Goal: Task Accomplishment & Management: Complete application form

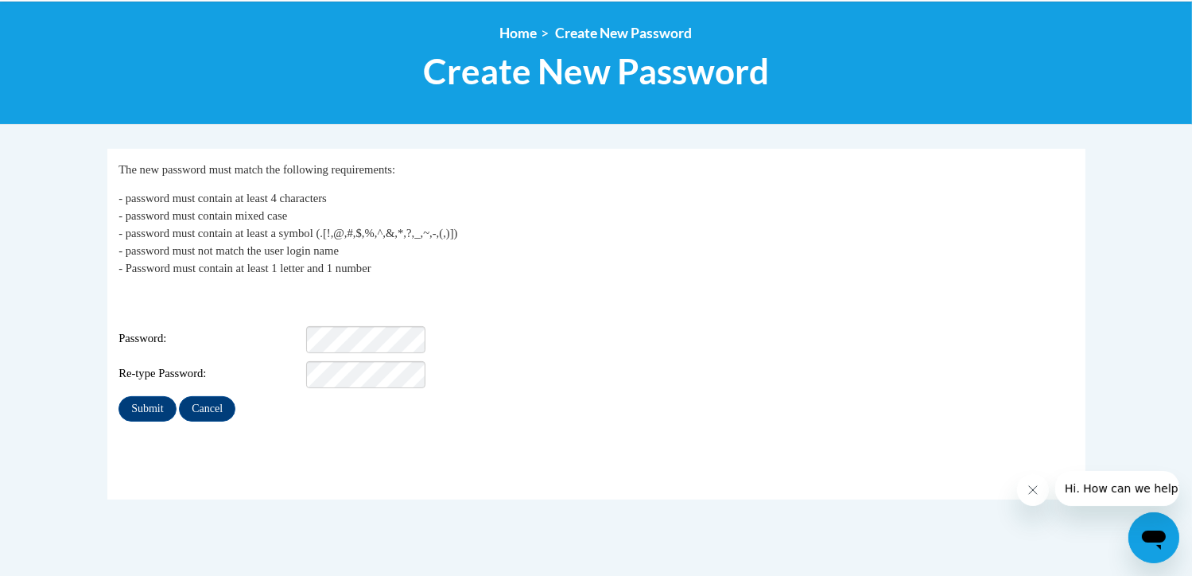
scroll to position [180, 0]
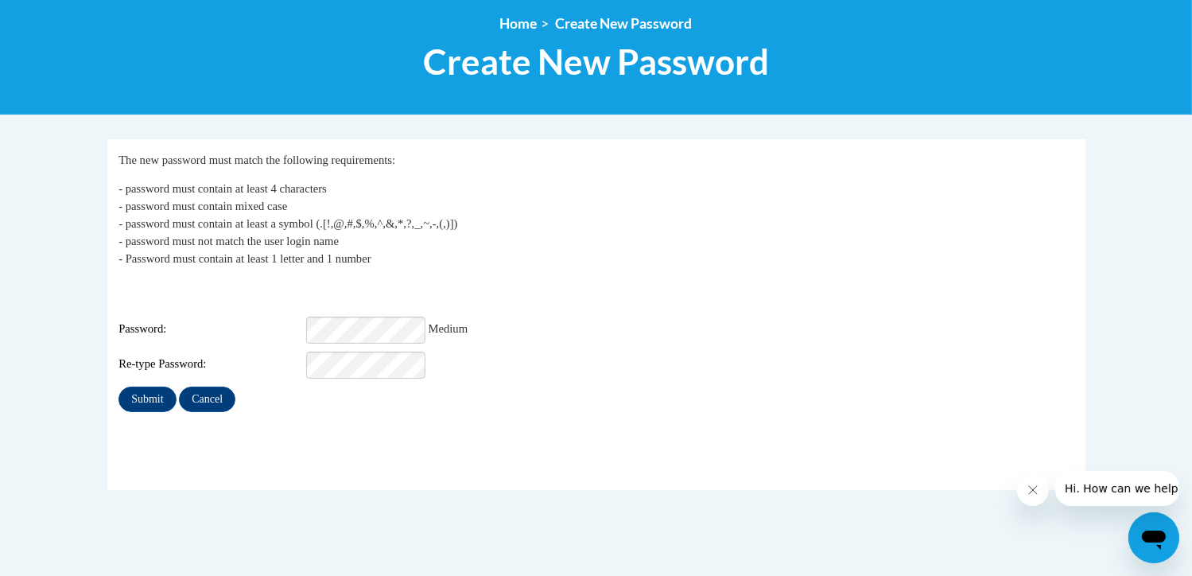
click at [305, 413] on fieldset "My Password The new password must match the following requirements: - password …" at bounding box center [596, 314] width 978 height 351
click at [134, 395] on input "Submit" at bounding box center [147, 399] width 57 height 25
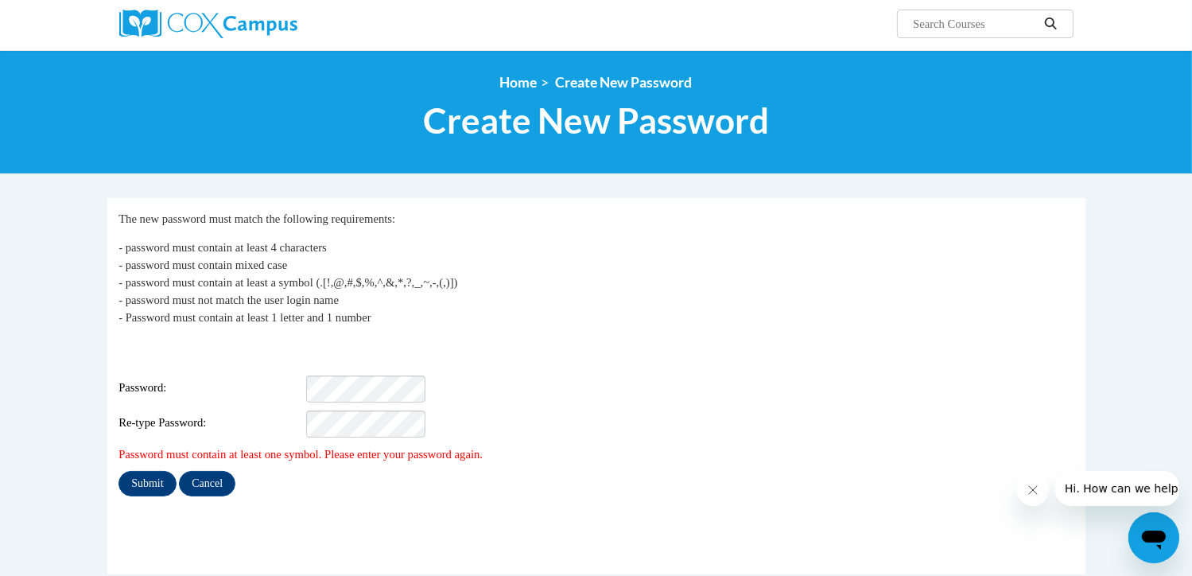
scroll to position [122, 0]
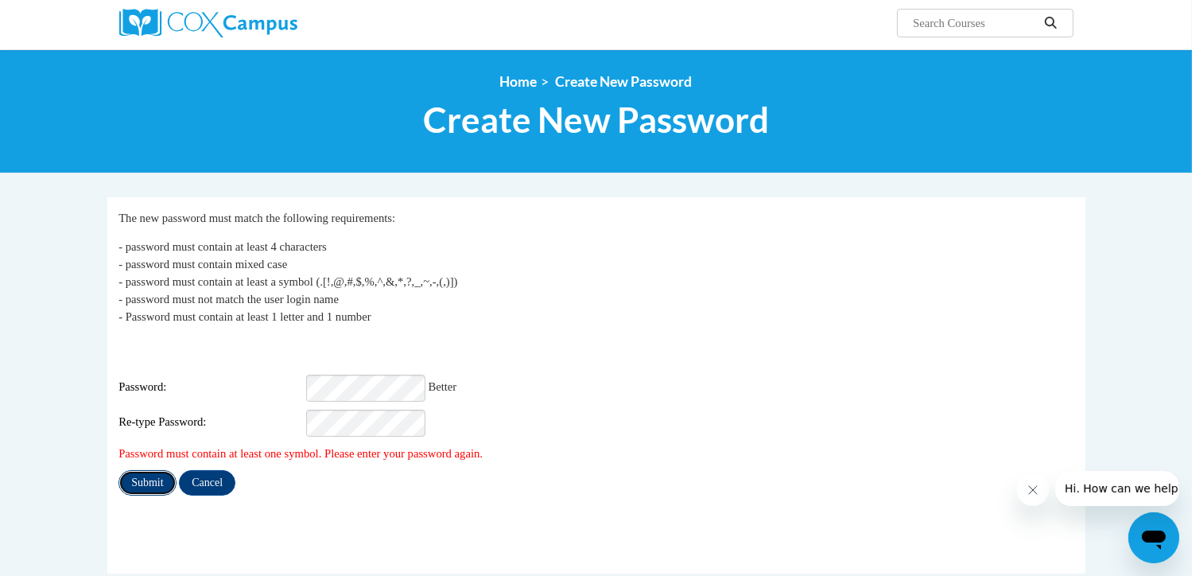
click at [158, 472] on input "Submit" at bounding box center [147, 482] width 57 height 25
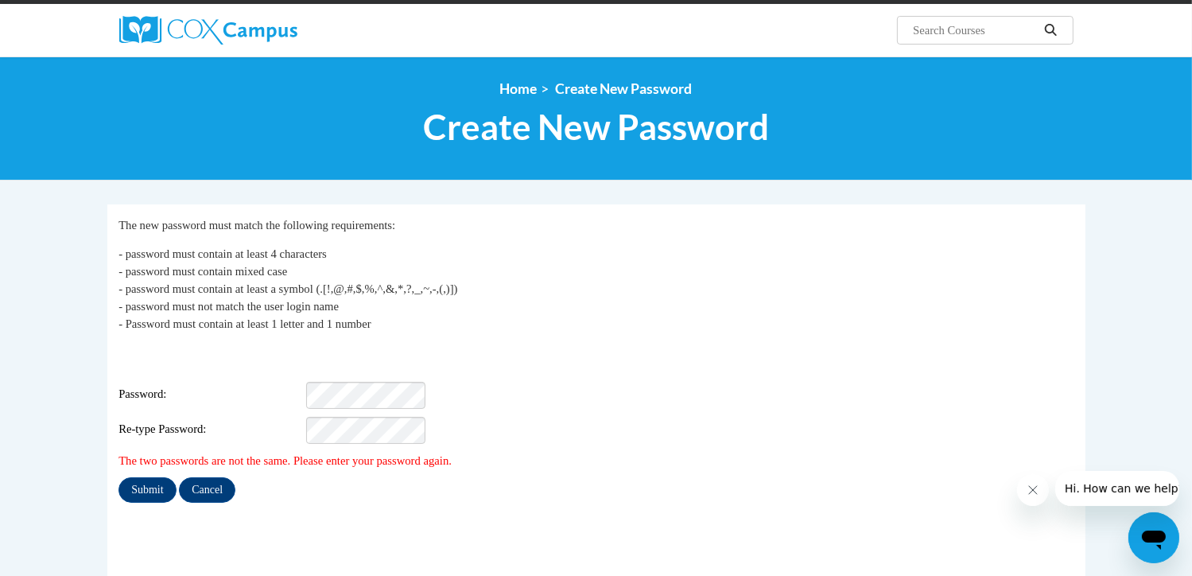
scroll to position [139, 0]
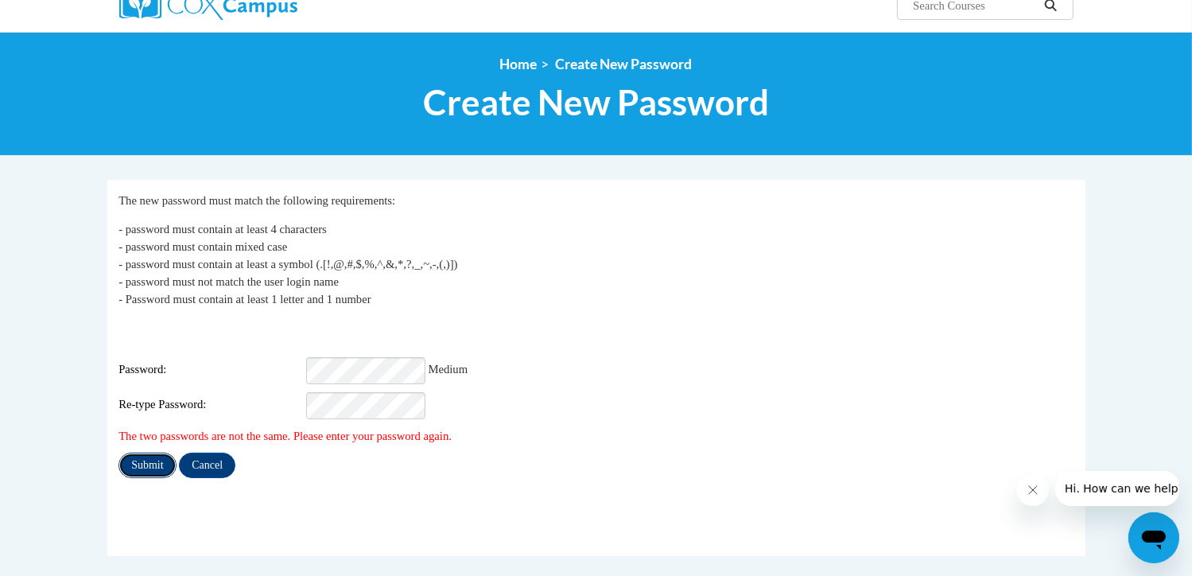
click at [146, 458] on input "Submit" at bounding box center [147, 465] width 57 height 25
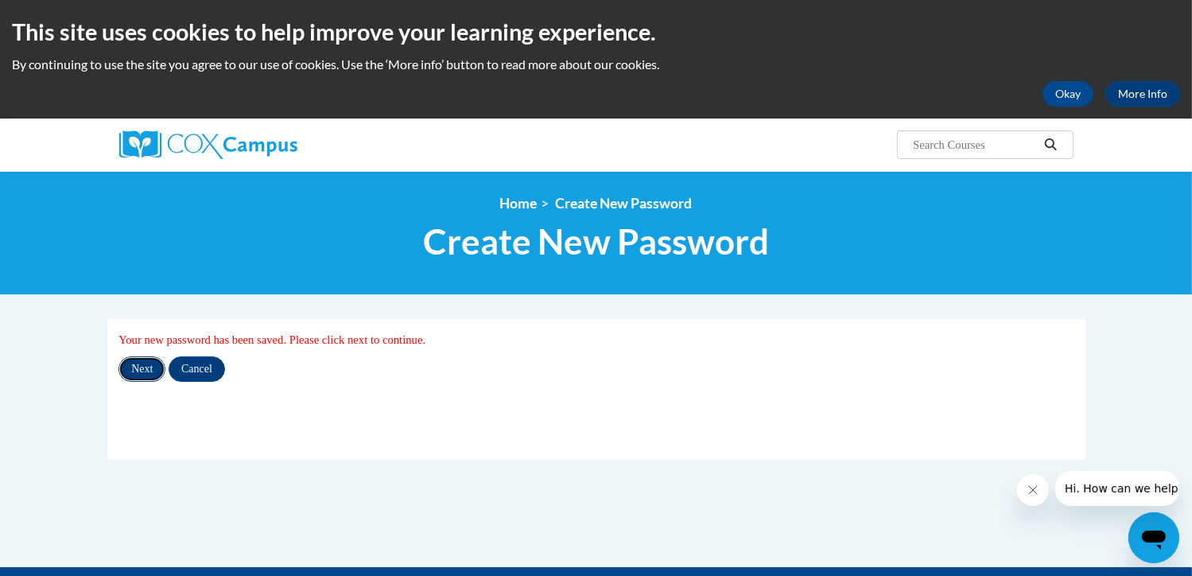
click at [150, 368] on input "Next" at bounding box center [142, 368] width 47 height 25
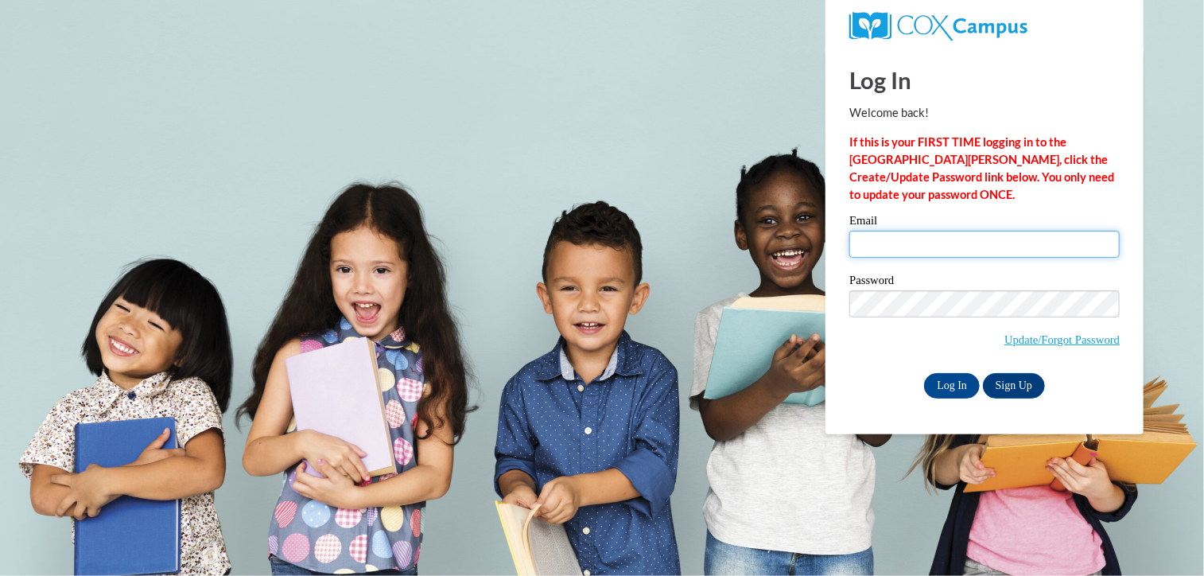
click at [929, 245] on input "Email" at bounding box center [984, 244] width 270 height 27
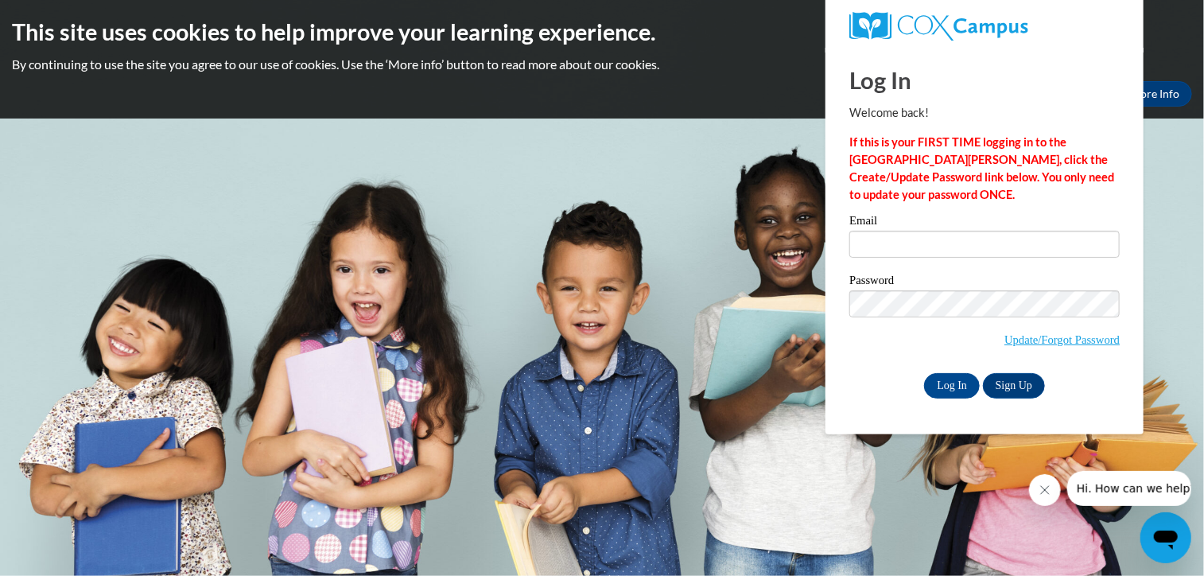
drag, startPoint x: 929, startPoint y: 245, endPoint x: 942, endPoint y: 248, distance: 13.1
click at [942, 248] on input "Email" at bounding box center [984, 244] width 270 height 27
type input "tbeltran@lccaa.net"
click at [959, 387] on input "Log In" at bounding box center [952, 385] width 56 height 25
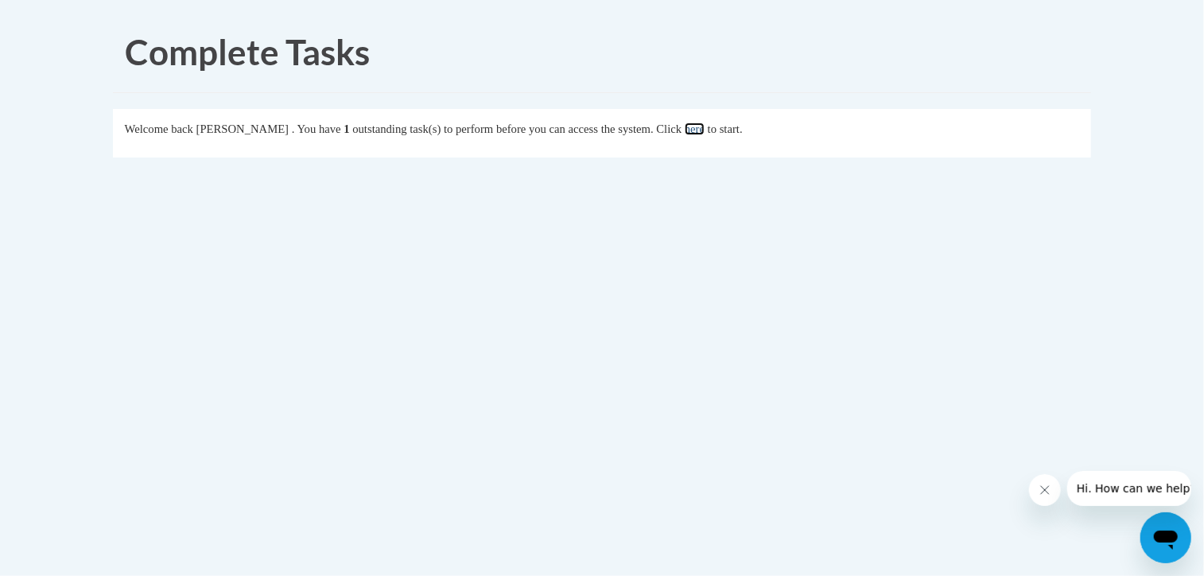
click at [705, 129] on link "here" at bounding box center [695, 128] width 20 height 13
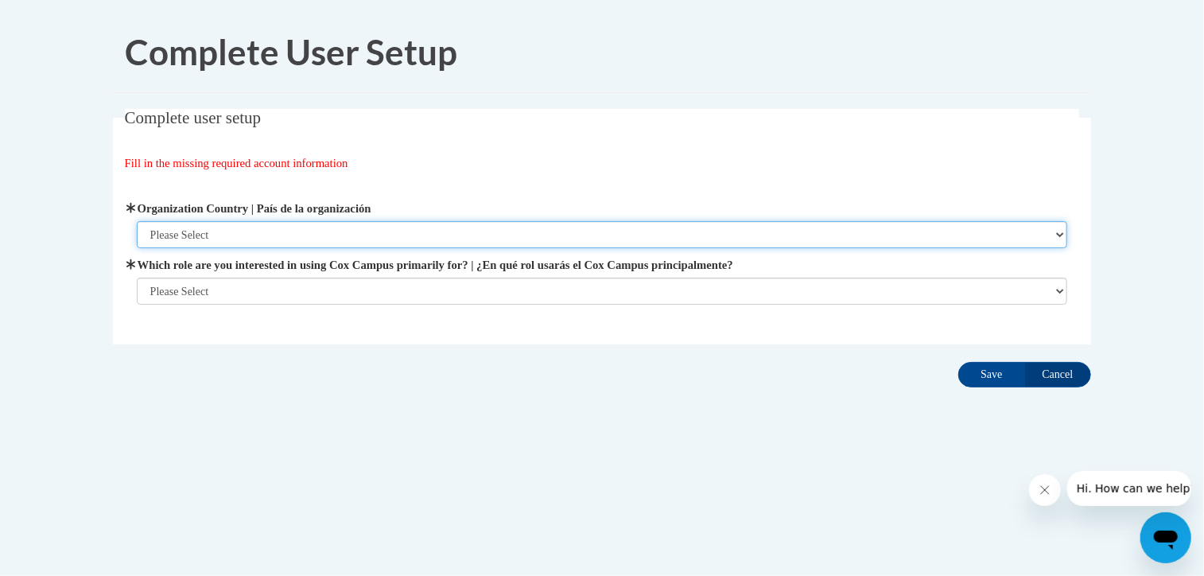
click at [330, 231] on select "Please Select United States | Estados Unidos Outside of the United States | Fue…" at bounding box center [602, 234] width 931 height 27
select select "ad49bcad-a171-4b2e-b99c-48b446064914"
click at [137, 221] on select "Please Select United States | Estados Unidos Outside of the United States | Fue…" at bounding box center [602, 234] width 931 height 27
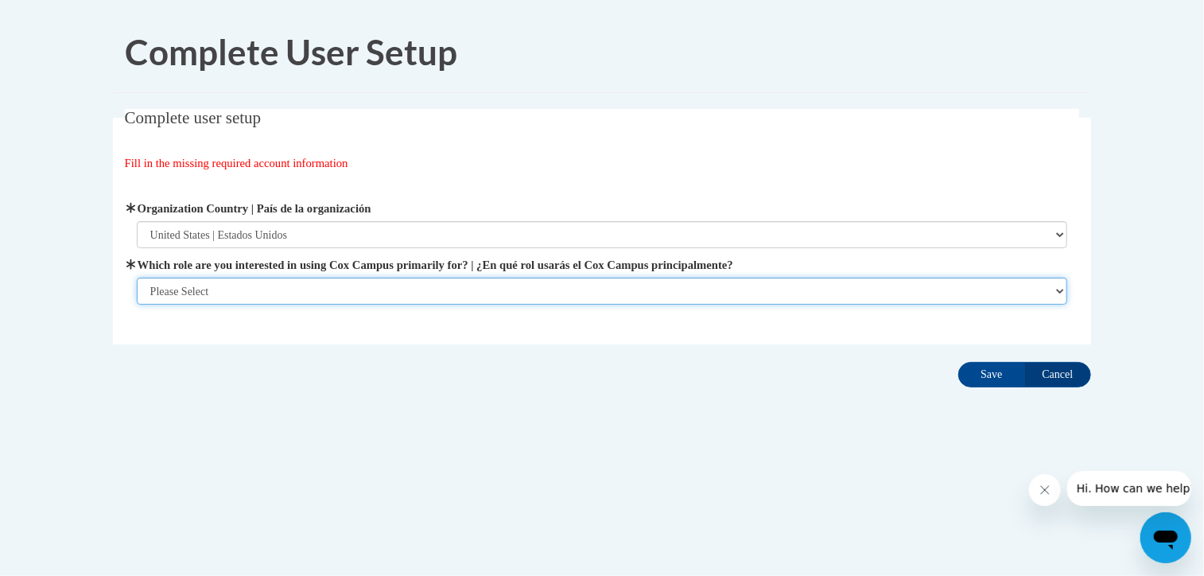
click at [299, 295] on select "Please Select College/University | Colegio/Universidad Community/Nonprofit Part…" at bounding box center [602, 291] width 931 height 27
select select "fbf2d438-af2f-41f8-98f1-81c410e29de3"
click at [137, 305] on select "Please Select College/University | Colegio/Universidad Community/Nonprofit Part…" at bounding box center [602, 291] width 931 height 27
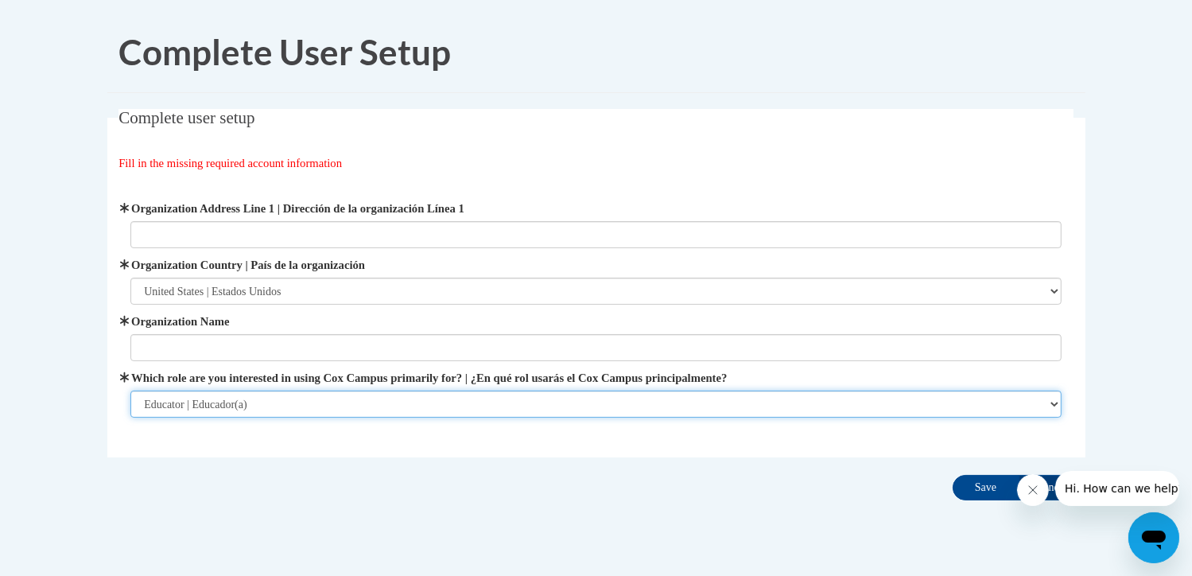
click at [274, 406] on select "Please Select College/University | Colegio/Universidad Community/Nonprofit Part…" at bounding box center [595, 404] width 931 height 27
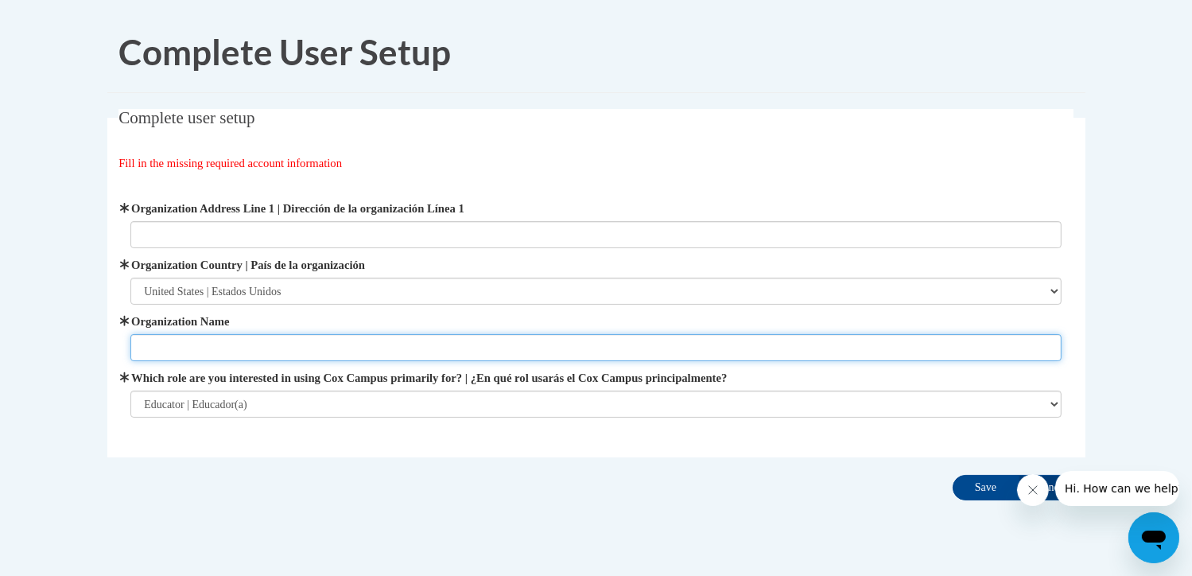
click at [232, 349] on input "Organization Name" at bounding box center [595, 347] width 931 height 27
type input "LCCAA Head Start"
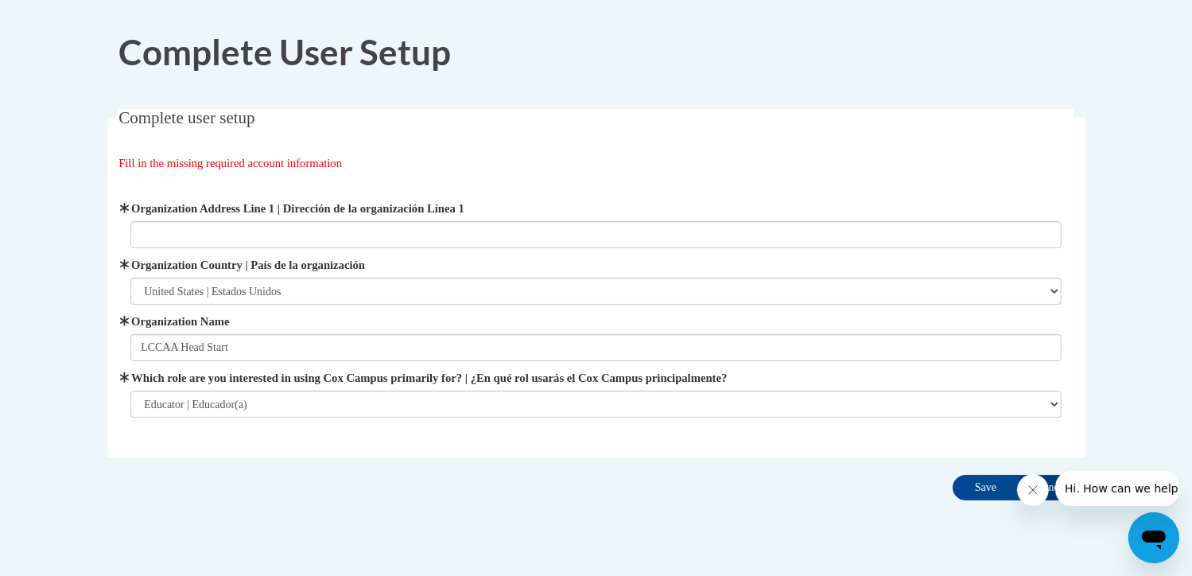
click at [1031, 495] on button "Close message from company" at bounding box center [1032, 489] width 32 height 32
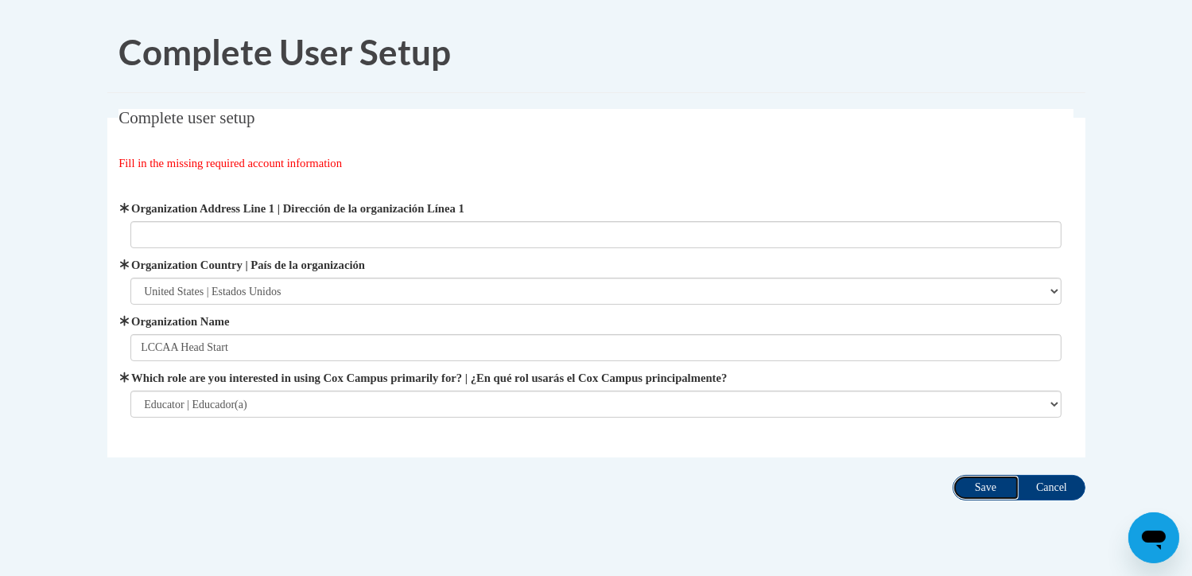
click at [986, 489] on input "Save" at bounding box center [986, 487] width 67 height 25
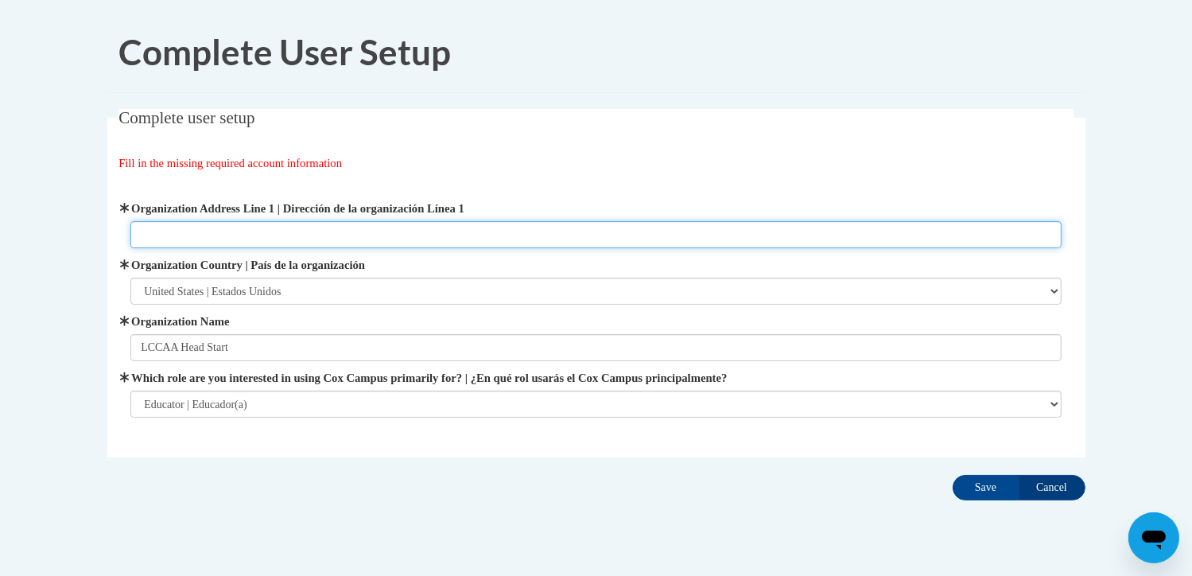
click at [193, 232] on input "Organization Address Line 1 | Dirección de la organización Línea 1" at bounding box center [595, 234] width 931 height 27
type input "1864 middle ave"
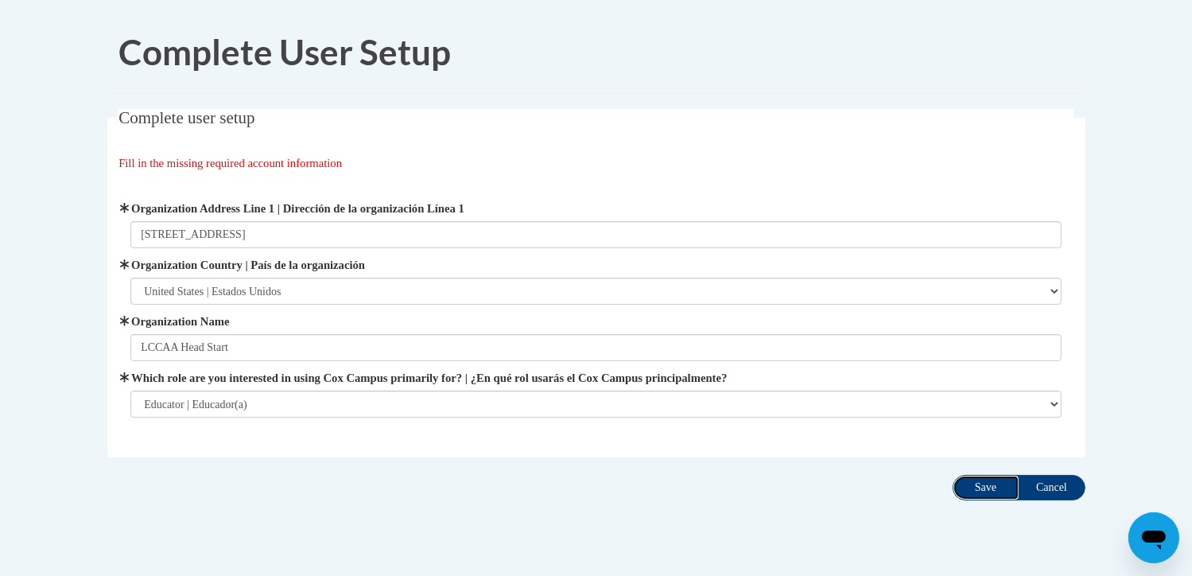
click at [988, 488] on input "Save" at bounding box center [986, 487] width 67 height 25
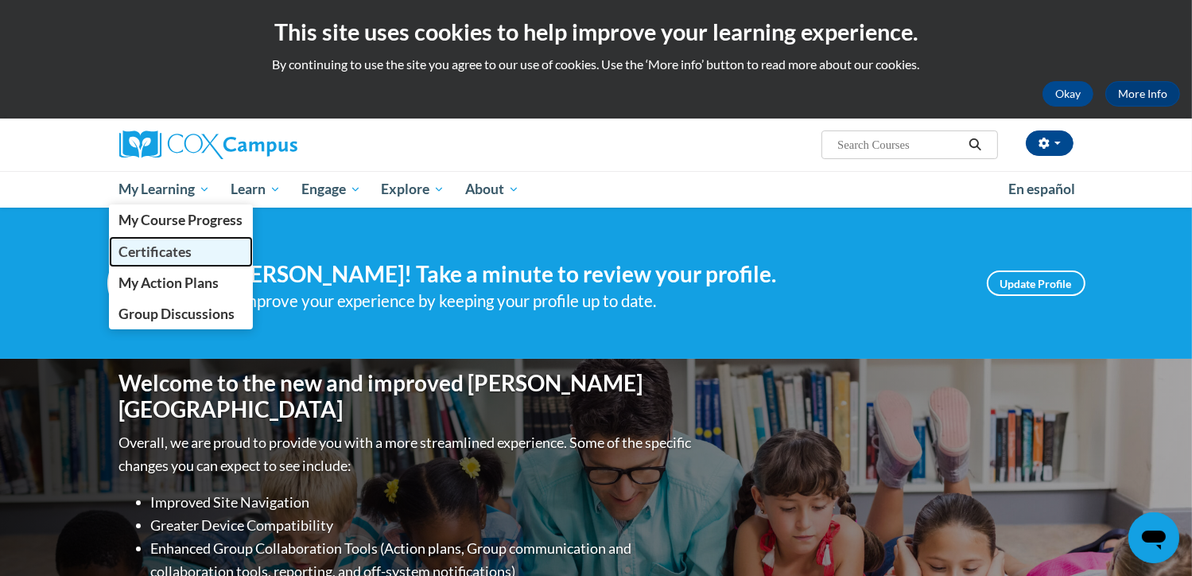
click at [179, 251] on span "Certificates" at bounding box center [155, 251] width 73 height 17
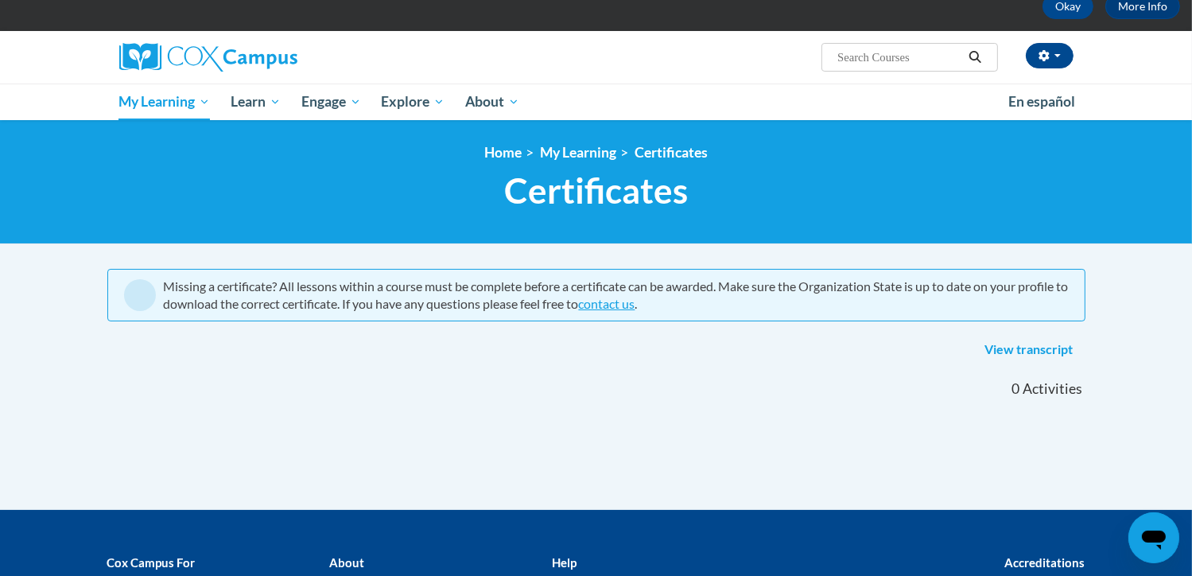
scroll to position [88, 0]
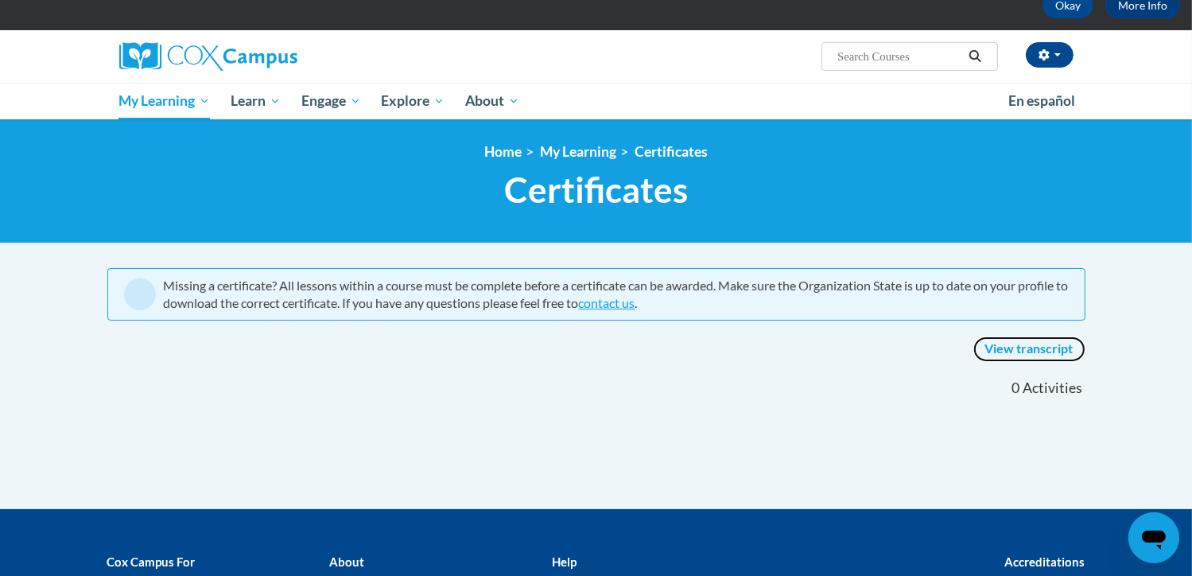
click at [1034, 344] on link "View transcript" at bounding box center [1030, 348] width 112 height 25
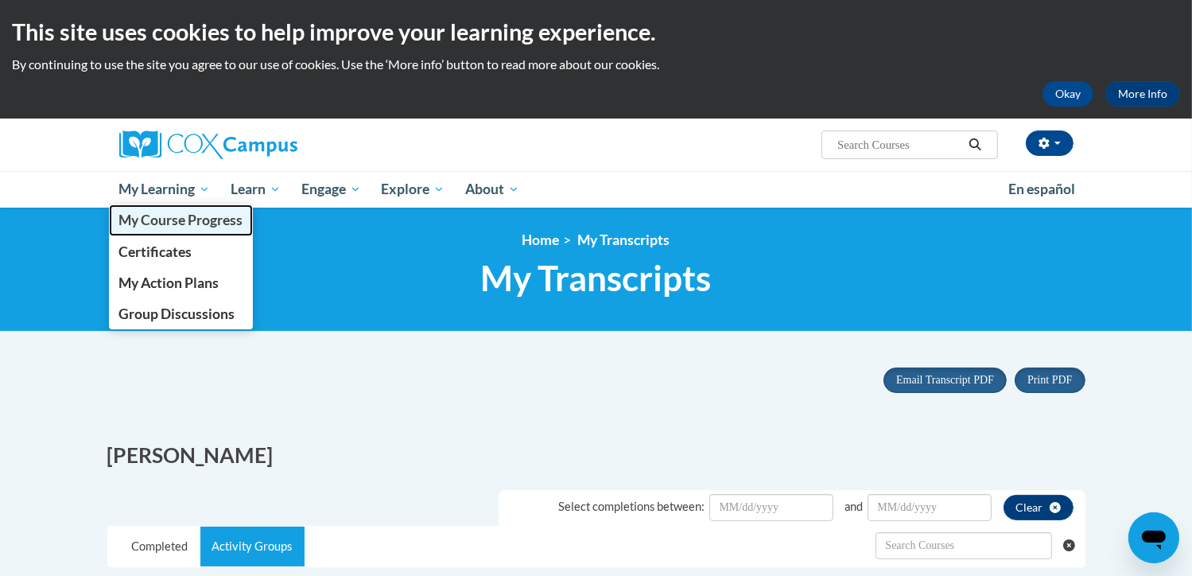
click at [169, 219] on span "My Course Progress" at bounding box center [181, 220] width 124 height 17
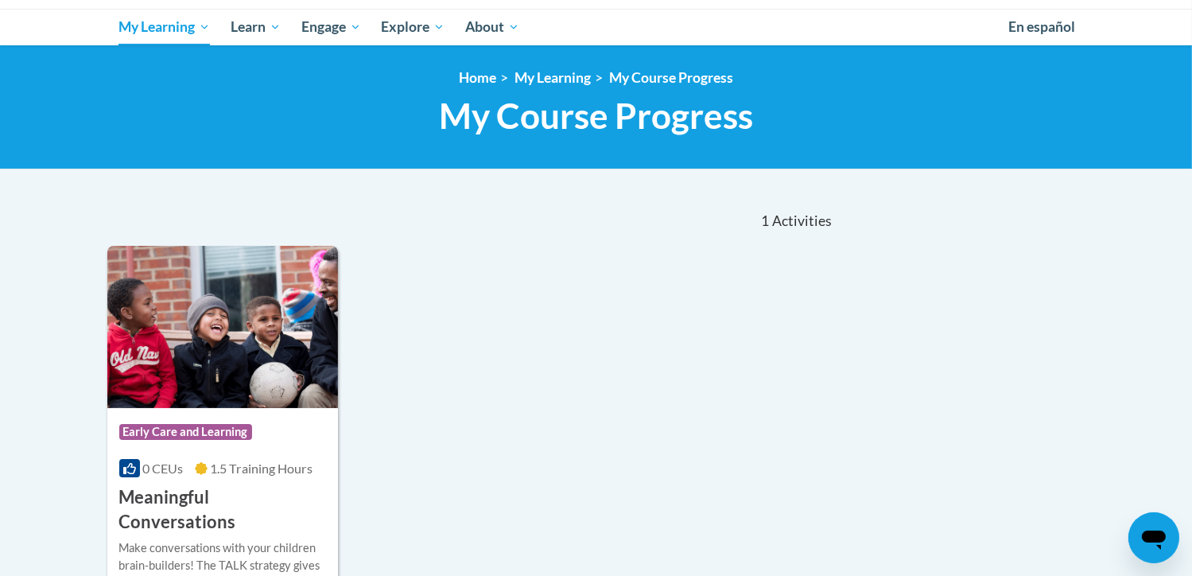
scroll to position [177, 0]
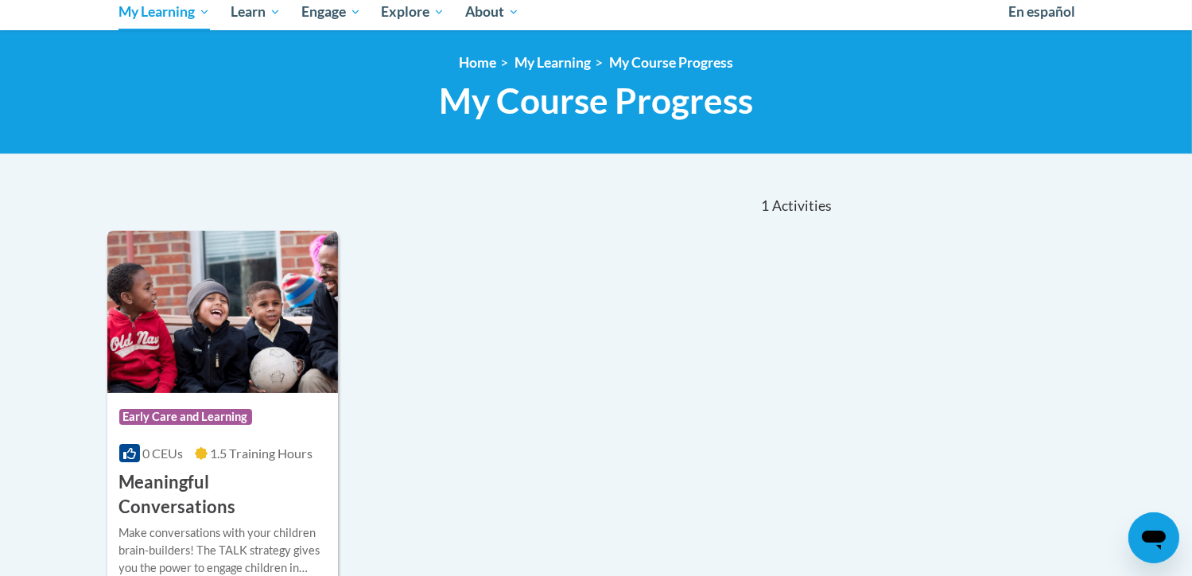
click at [242, 484] on h3 "Meaningful Conversations" at bounding box center [223, 494] width 208 height 49
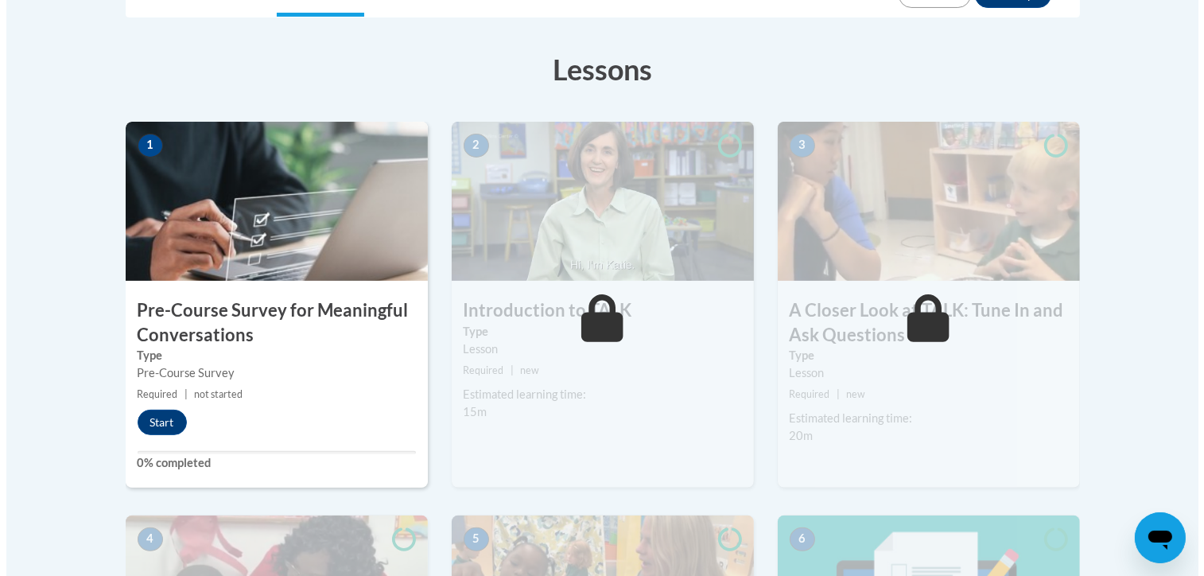
scroll to position [414, 0]
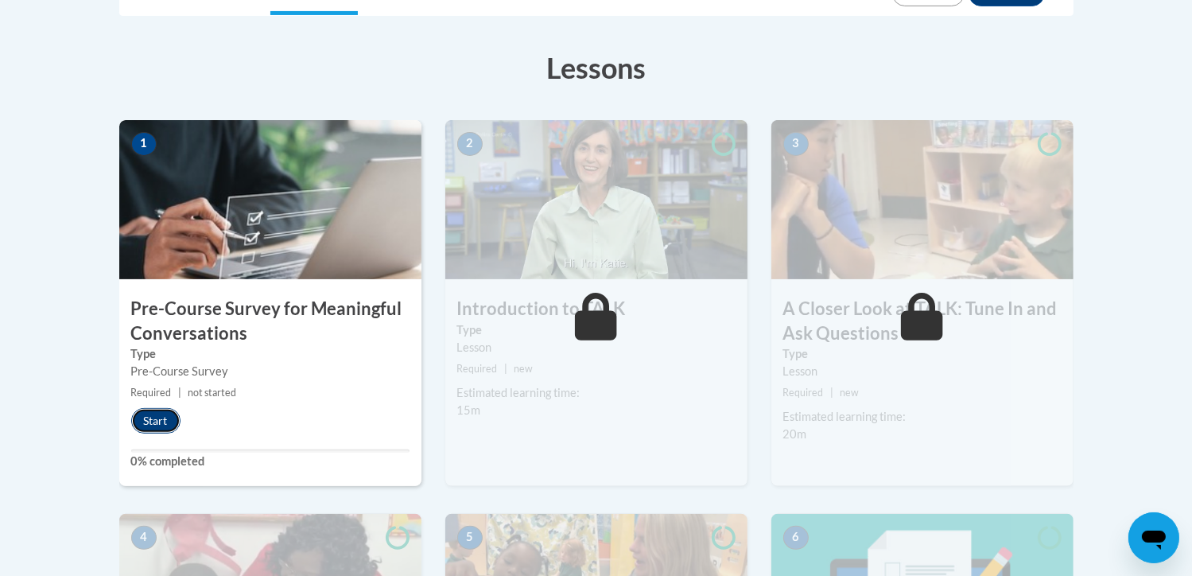
click at [168, 418] on button "Start" at bounding box center [155, 420] width 49 height 25
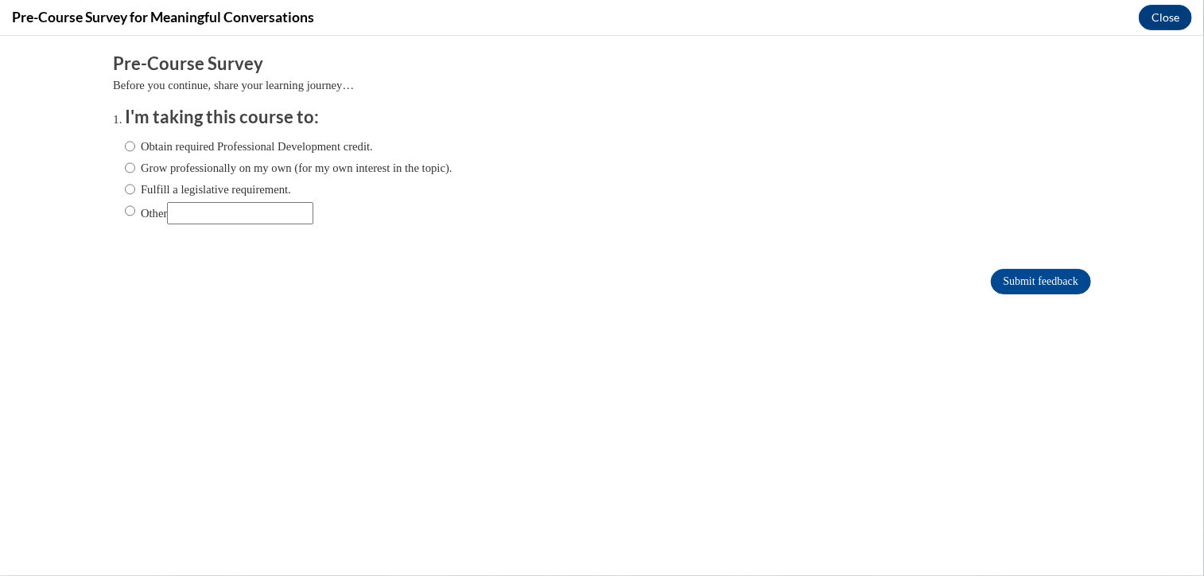
scroll to position [0, 0]
click at [125, 167] on input "Grow professionally on my own (for my own interest in the topic)." at bounding box center [130, 166] width 10 height 17
radio input "true"
click at [1006, 278] on input "Submit feedback" at bounding box center [1041, 280] width 100 height 25
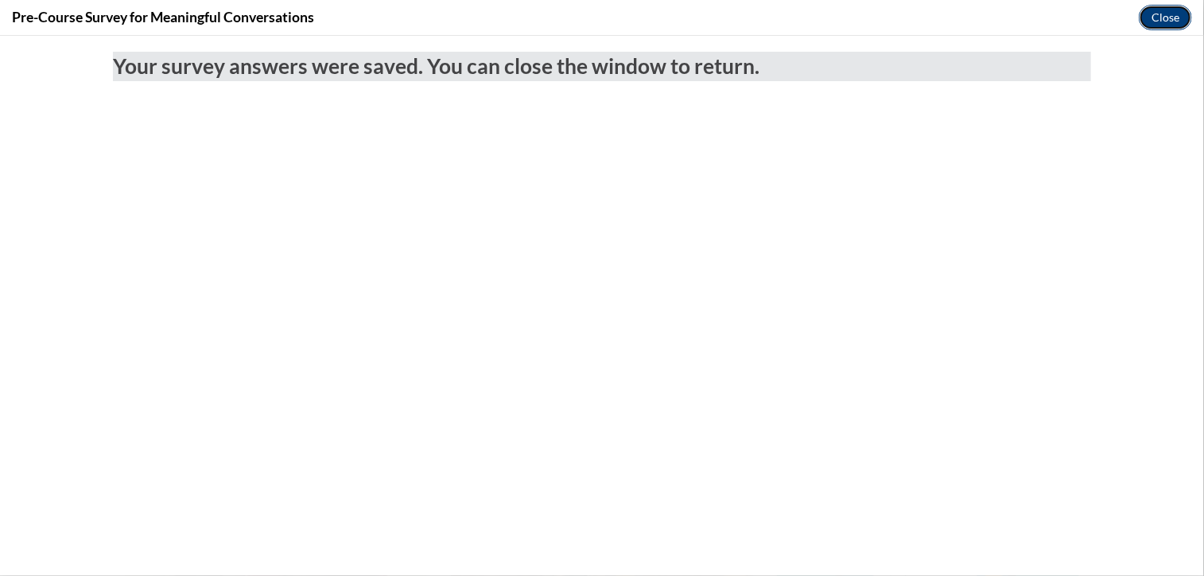
click at [1159, 21] on button "Close" at bounding box center [1165, 17] width 53 height 25
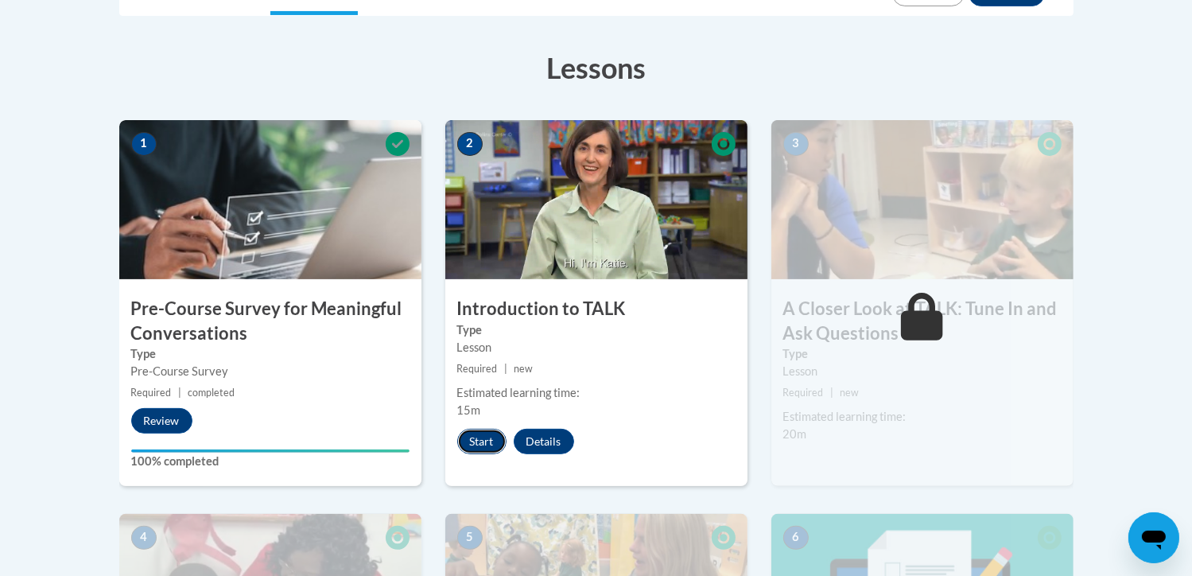
click at [493, 446] on button "Start" at bounding box center [481, 441] width 49 height 25
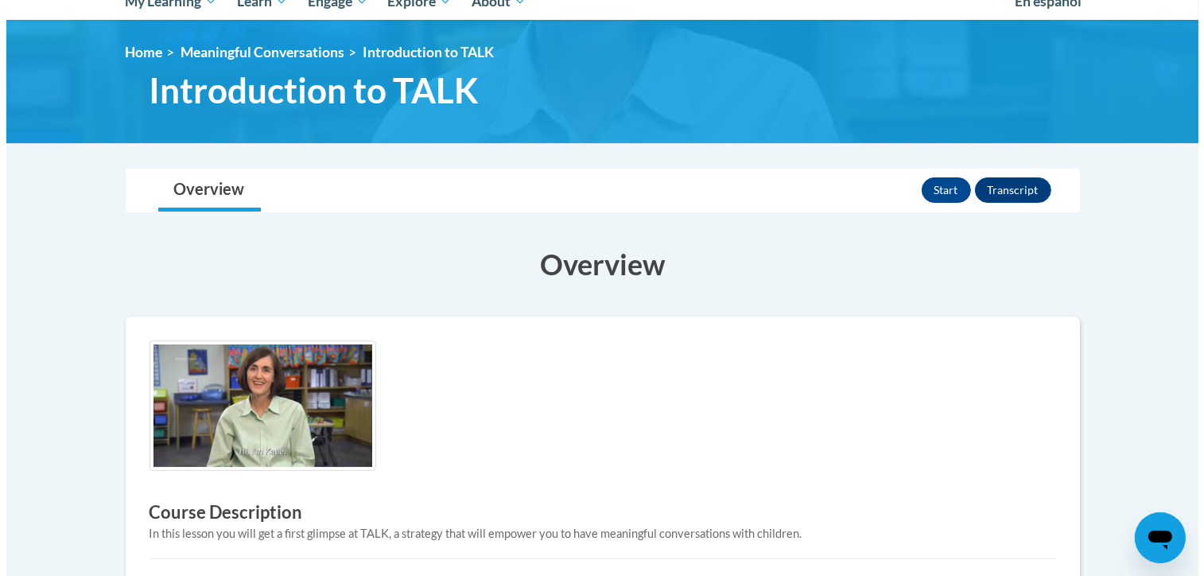
scroll to position [189, 0]
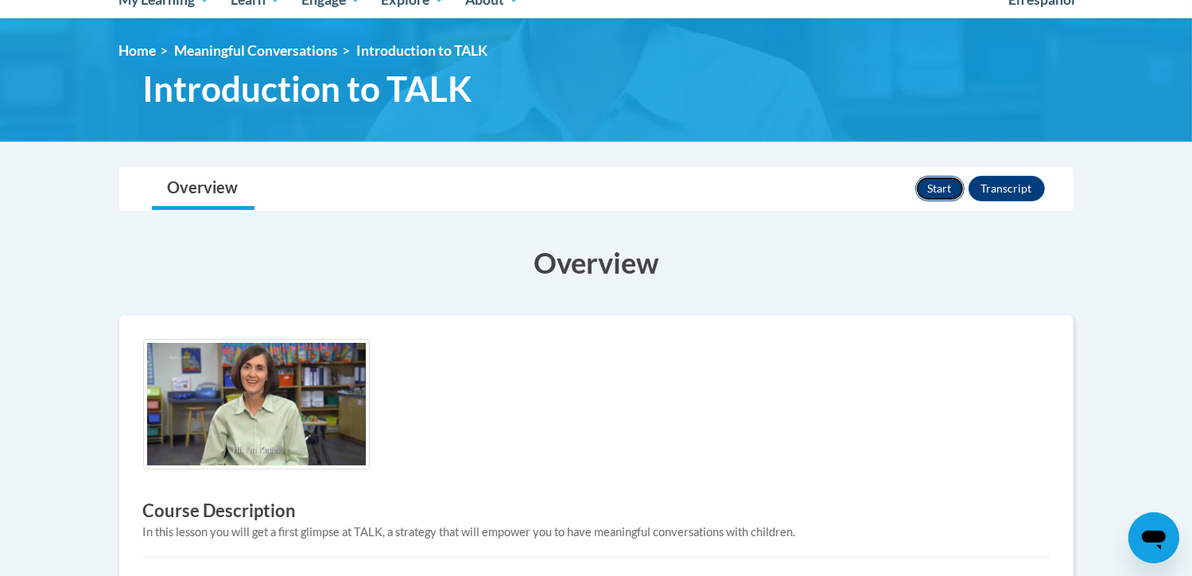
click at [942, 187] on button "Start" at bounding box center [939, 188] width 49 height 25
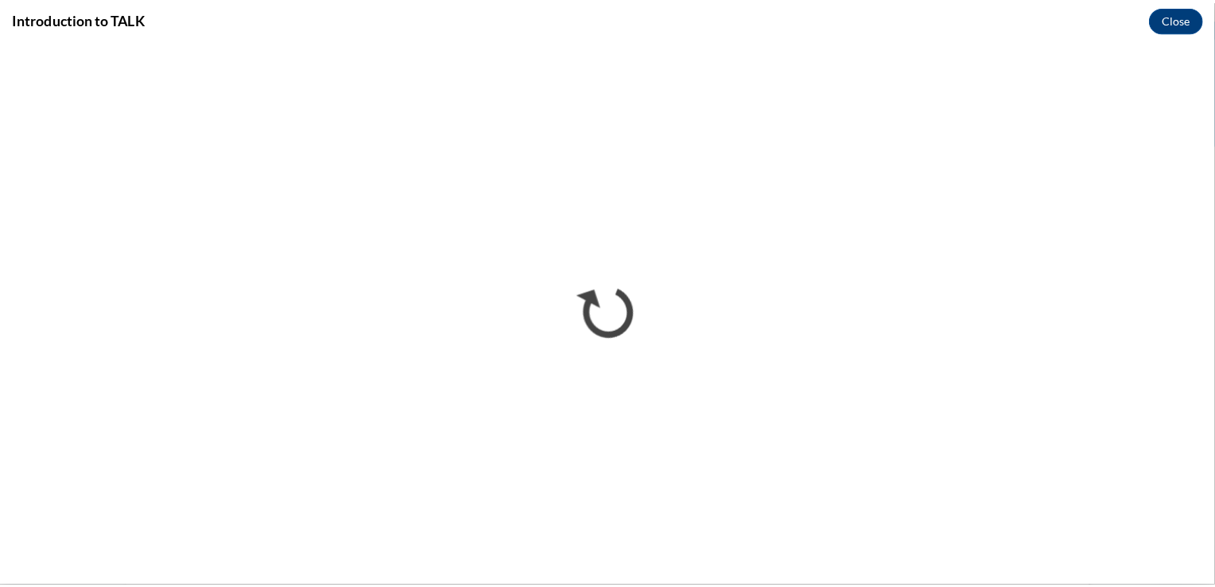
scroll to position [0, 0]
